Goal: Task Accomplishment & Management: Manage account settings

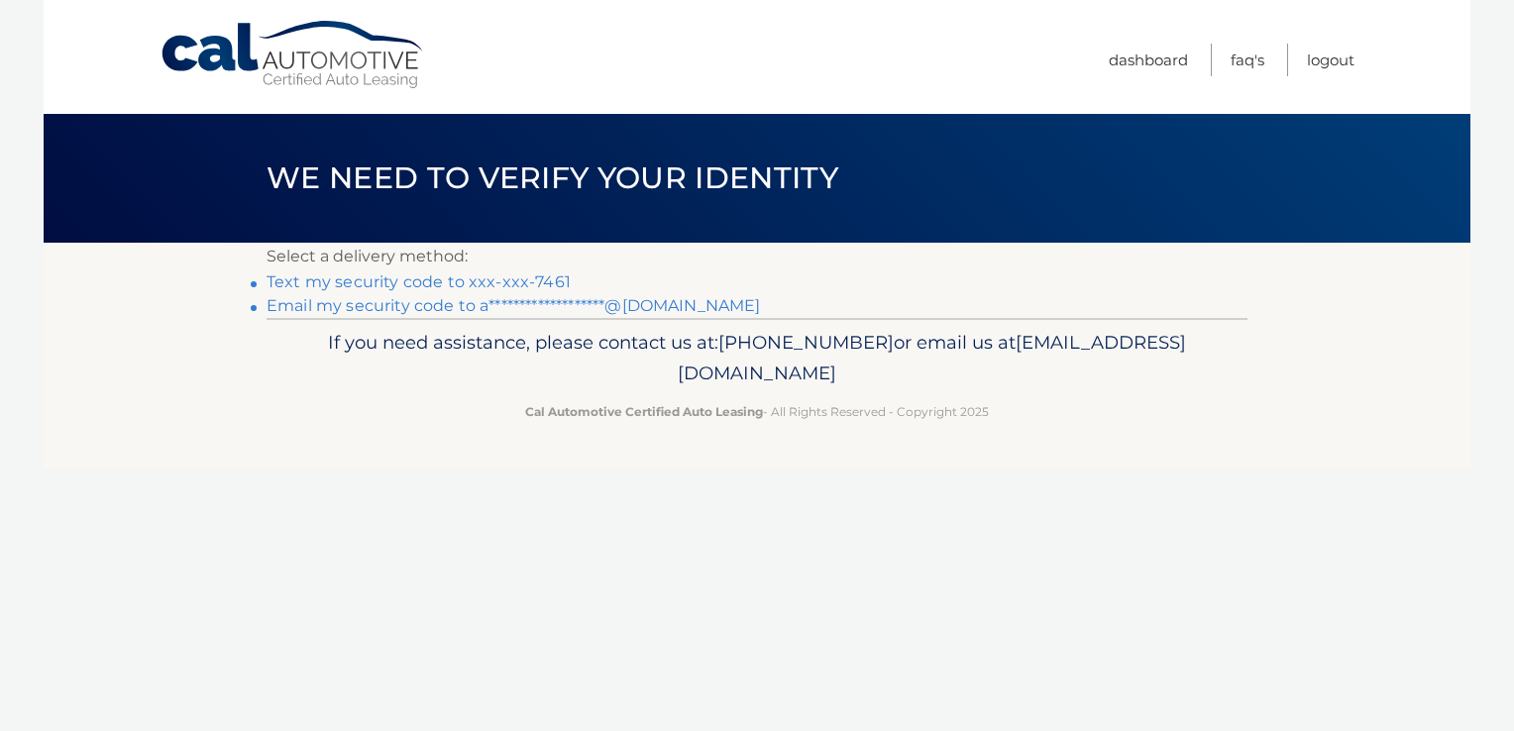
click at [529, 276] on link "Text my security code to xxx-xxx-7461" at bounding box center [419, 281] width 304 height 19
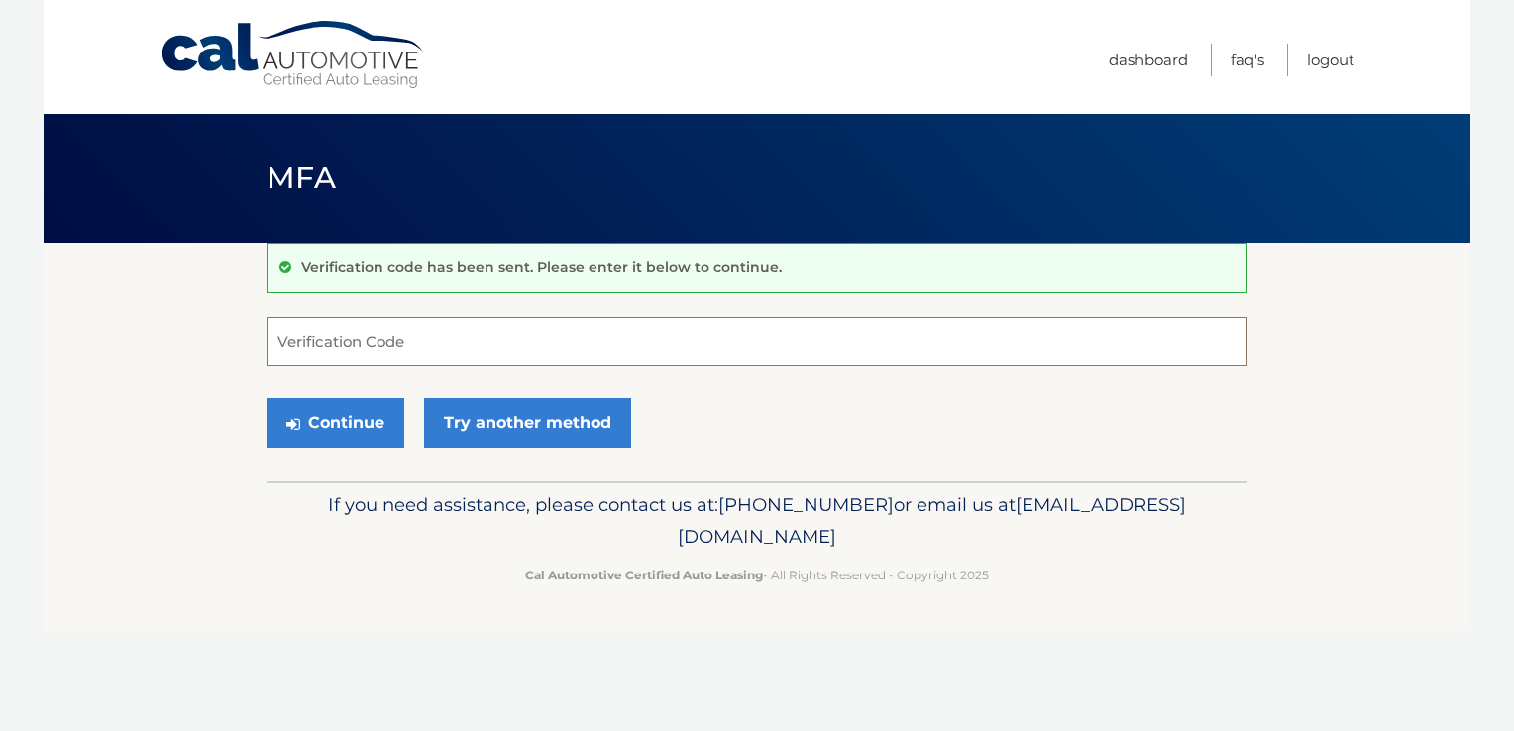
click at [457, 356] on input "Verification Code" at bounding box center [757, 342] width 981 height 50
type input "535724"
click at [375, 423] on button "Continue" at bounding box center [336, 423] width 138 height 50
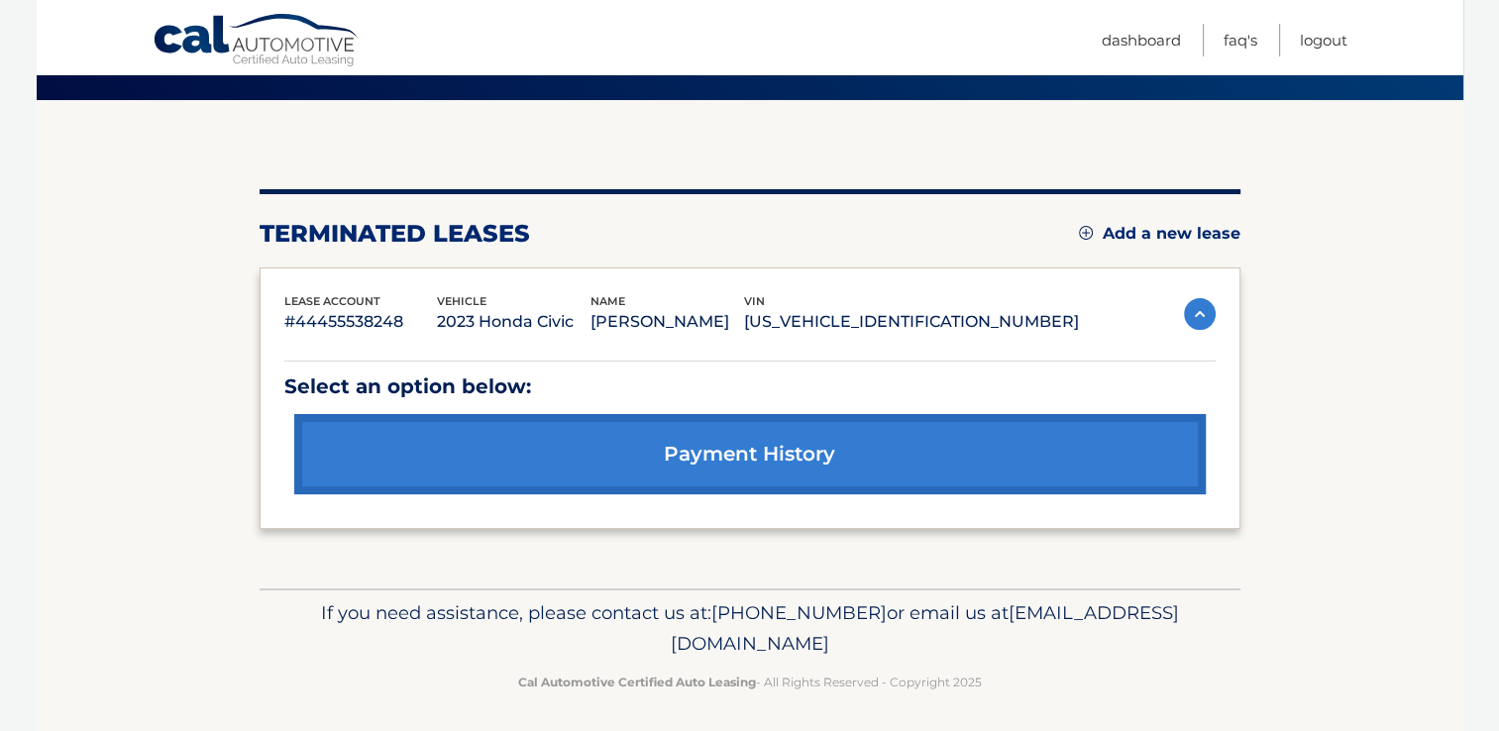
scroll to position [174, 0]
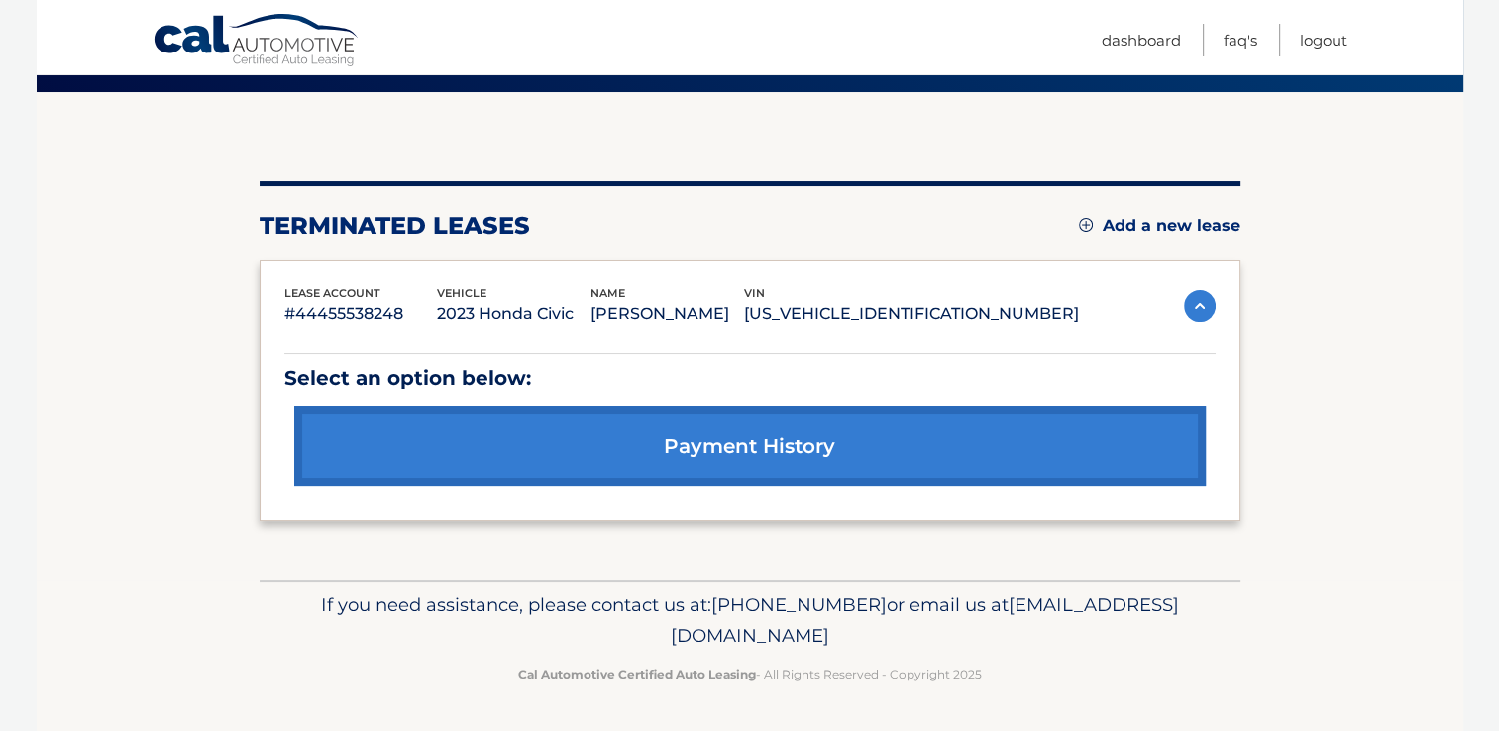
click at [714, 467] on link "payment history" at bounding box center [749, 446] width 911 height 80
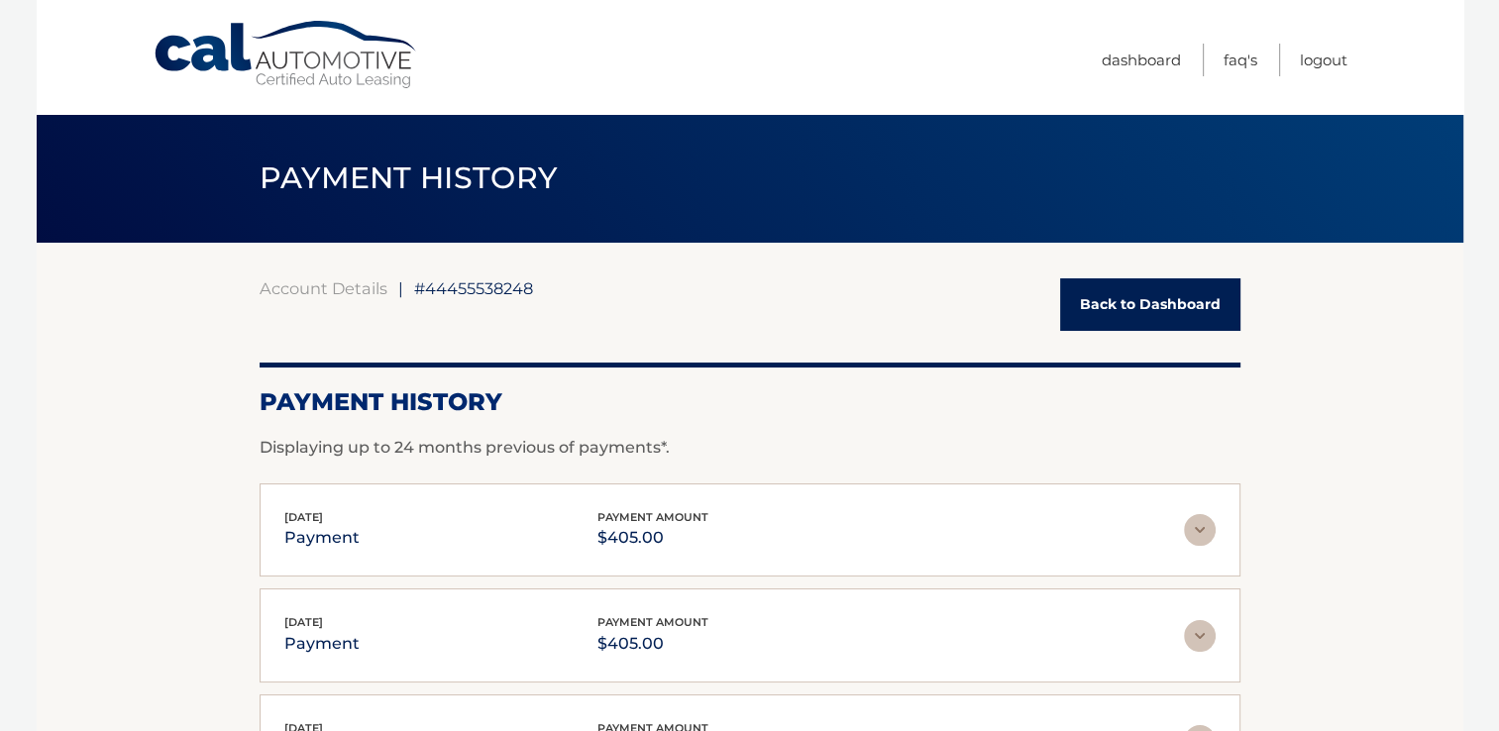
click at [1169, 285] on link "Back to Dashboard" at bounding box center [1150, 304] width 180 height 53
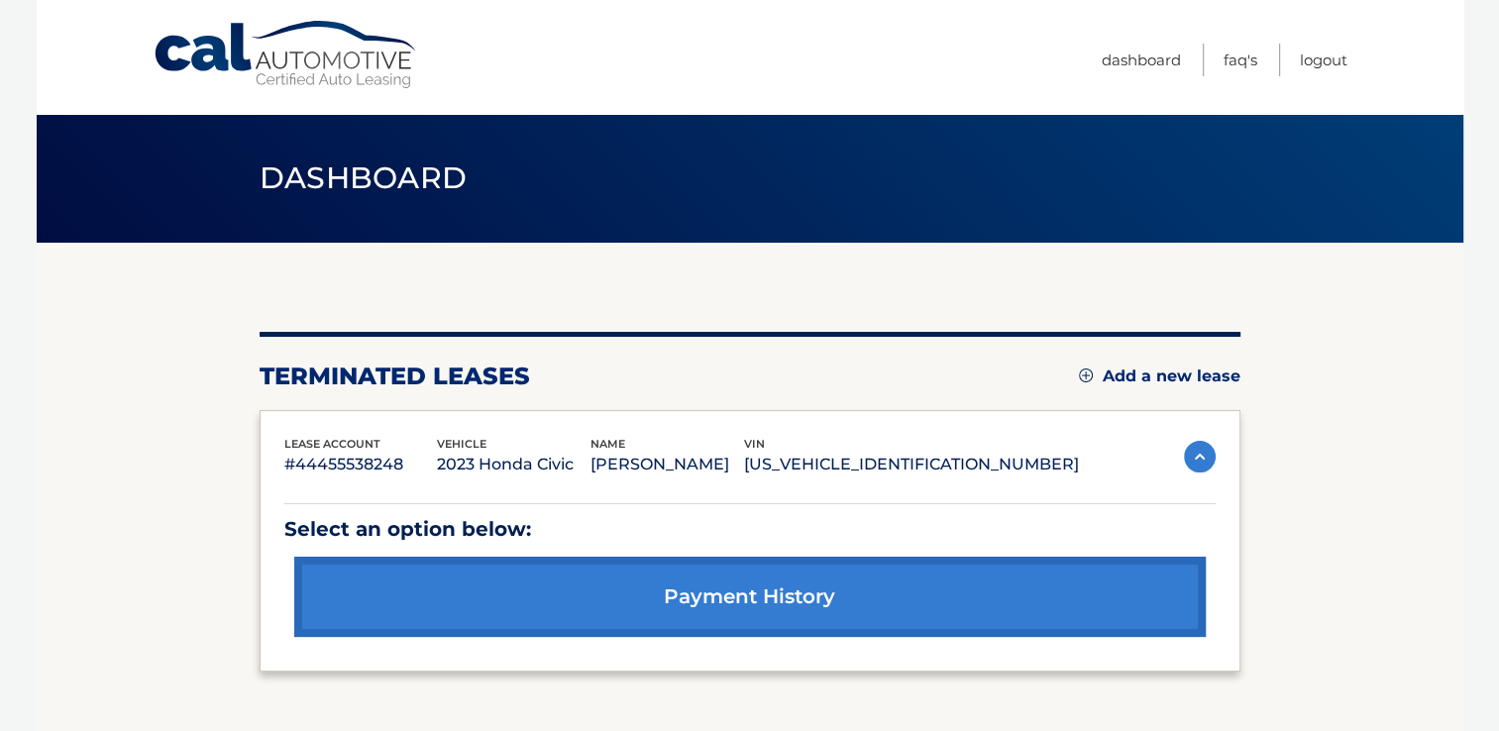
click at [1204, 381] on link "Add a new lease" at bounding box center [1159, 377] width 161 height 20
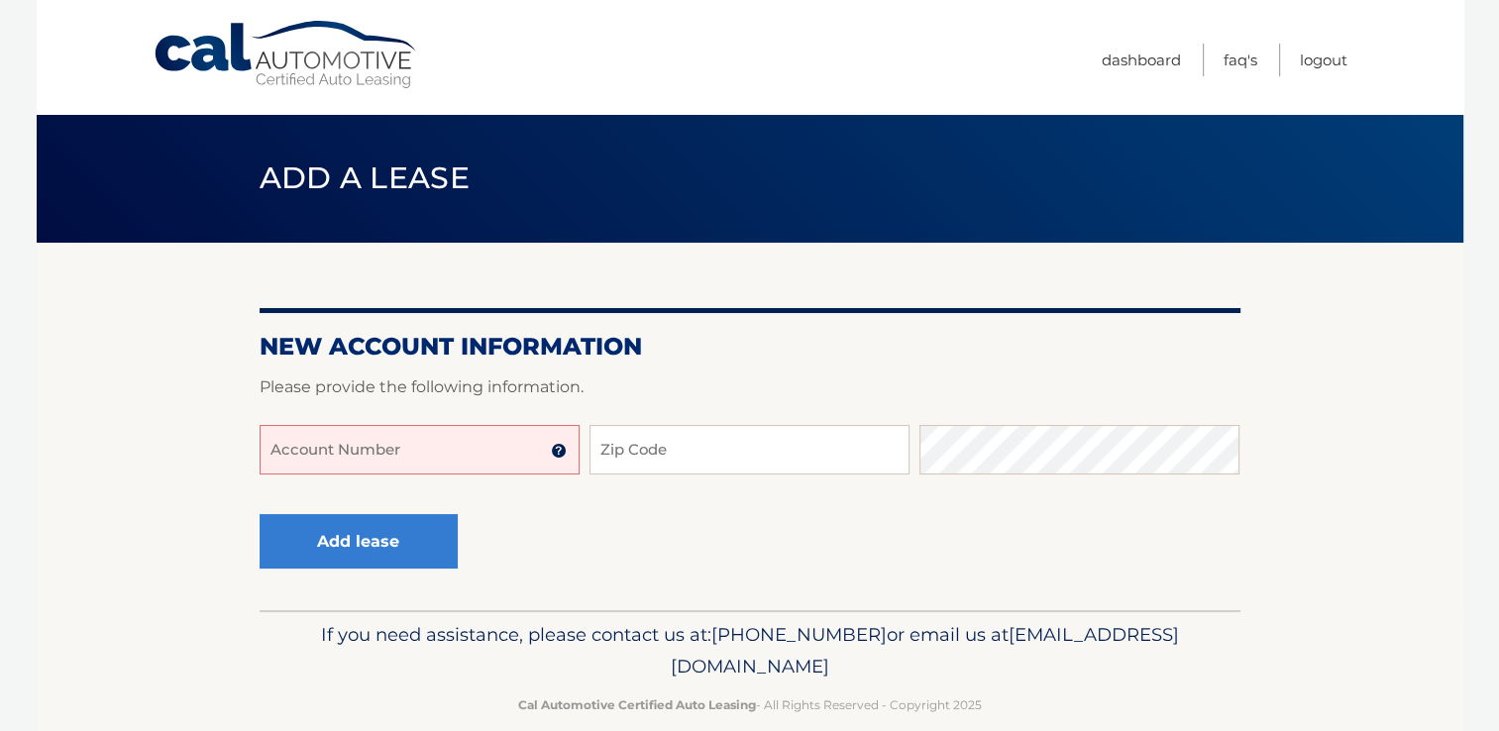
click at [436, 453] on input "Account Number" at bounding box center [420, 450] width 320 height 50
click at [602, 458] on input "Zip Code" at bounding box center [750, 450] width 320 height 50
click at [333, 447] on input "Account Number" at bounding box center [420, 450] width 320 height 50
